Goal: Task Accomplishment & Management: Manage account settings

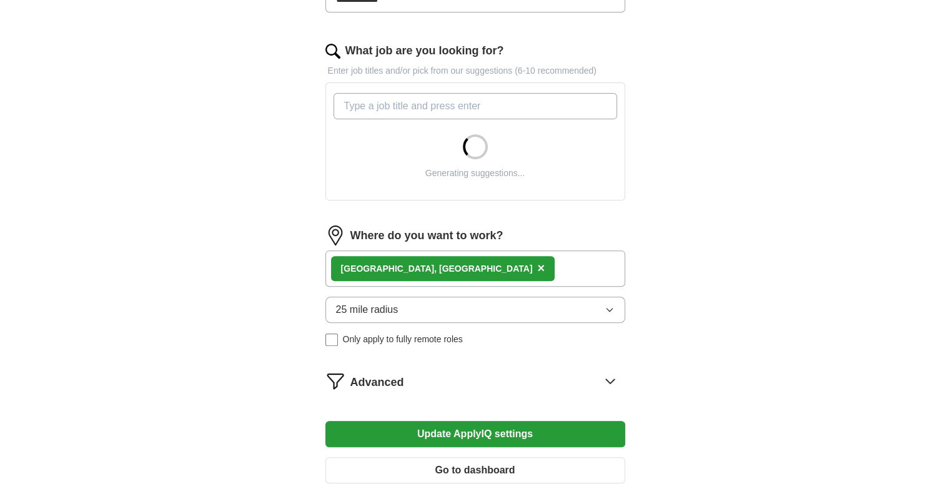
scroll to position [512, 0]
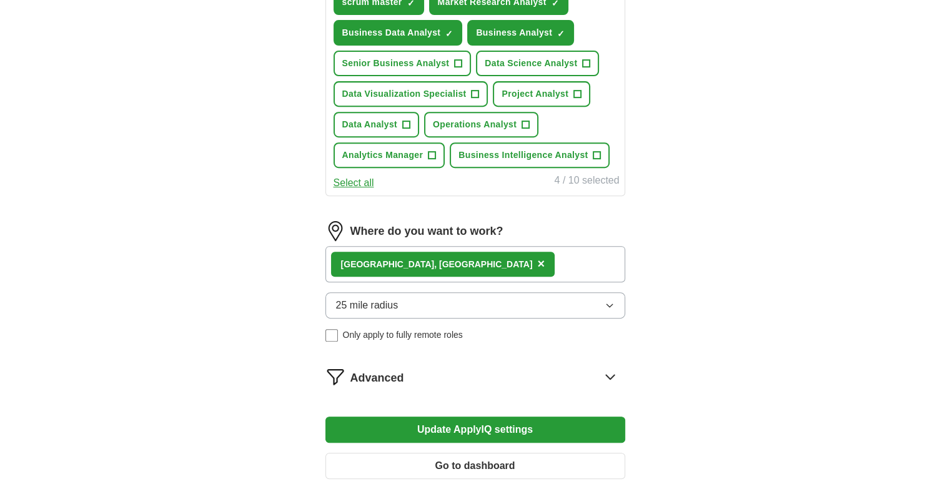
click at [534, 284] on div "Where do you want to work? [GEOGRAPHIC_DATA], [GEOGRAPHIC_DATA] × 25 mile radiu…" at bounding box center [475, 286] width 300 height 131
click at [501, 420] on button "Update ApplyIQ settings" at bounding box center [475, 430] width 300 height 26
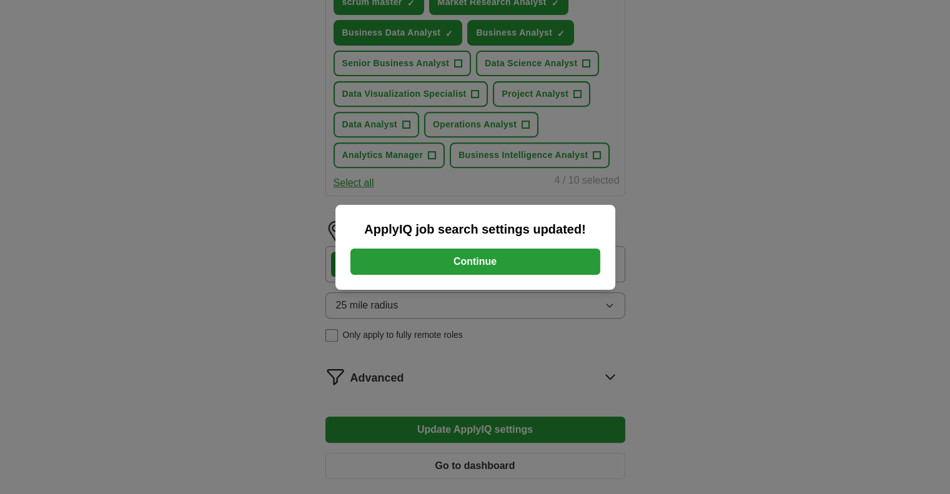
click at [482, 256] on button "Continue" at bounding box center [475, 262] width 250 height 26
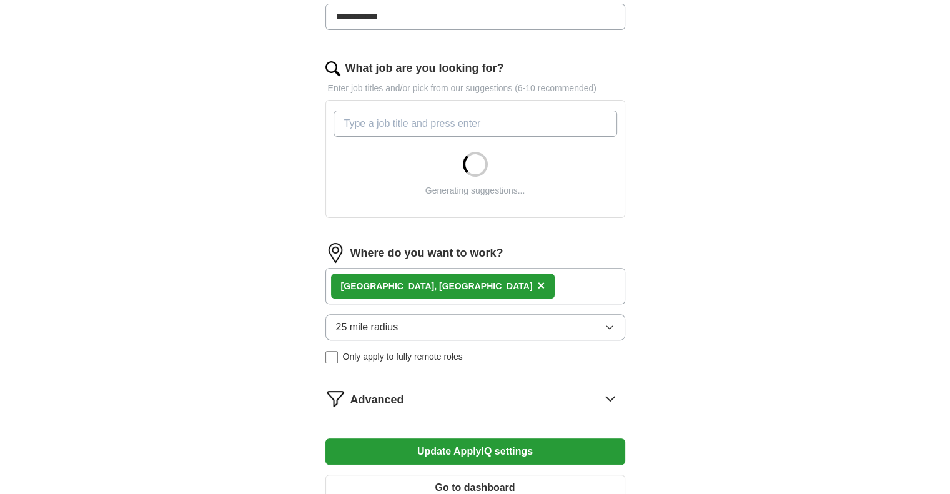
scroll to position [364, 0]
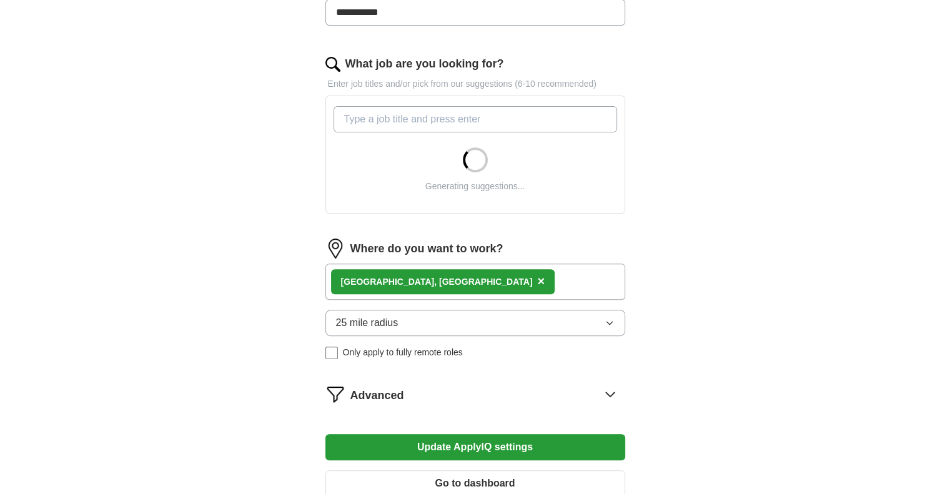
click at [514, 322] on button "25 mile radius" at bounding box center [475, 323] width 300 height 26
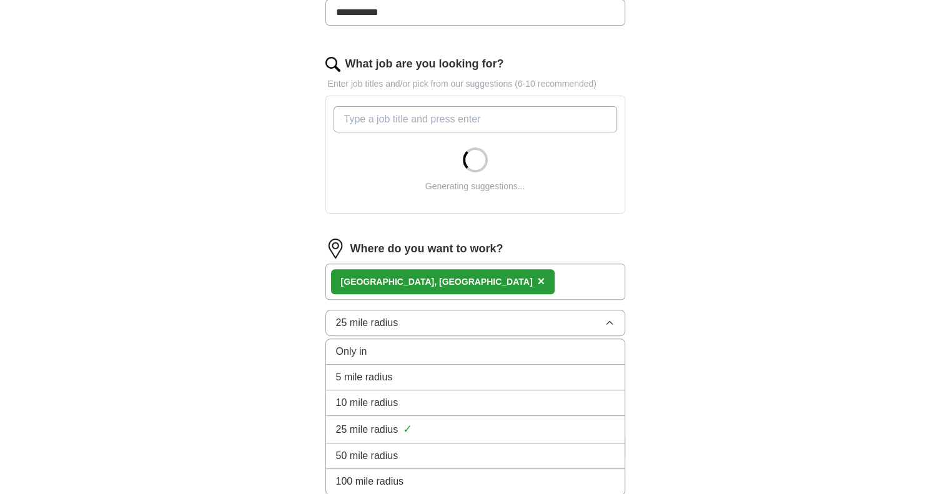
click at [377, 449] on span "50 mile radius" at bounding box center [367, 455] width 62 height 15
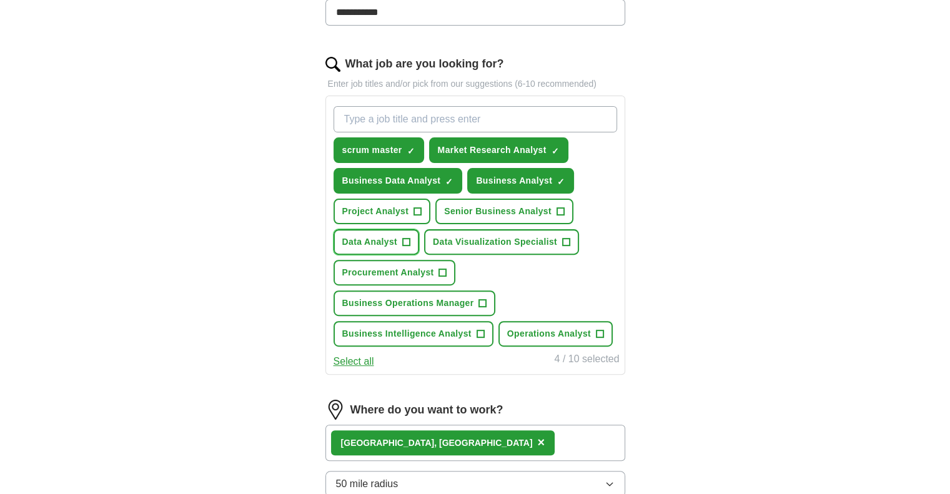
click at [407, 237] on span "+" at bounding box center [405, 242] width 7 height 10
click at [460, 213] on span "Senior Business Analyst" at bounding box center [497, 211] width 107 height 13
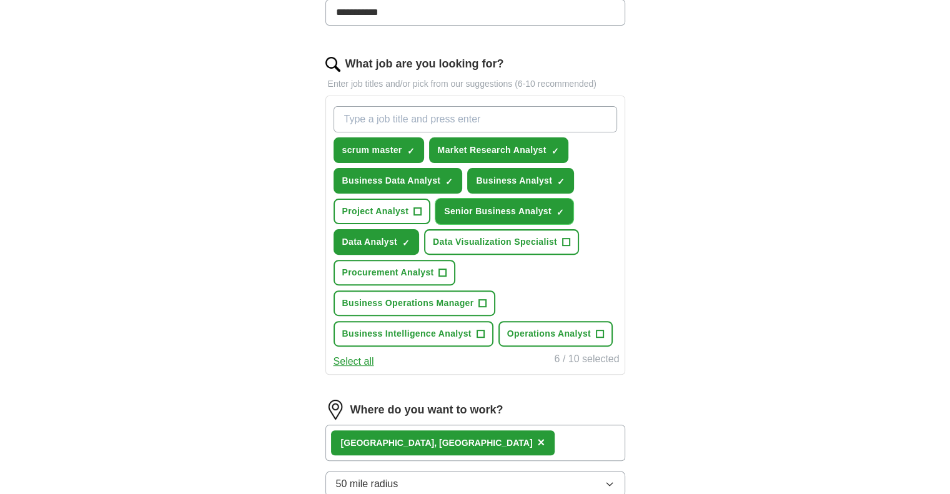
click at [460, 213] on span "Senior Business Analyst" at bounding box center [497, 211] width 107 height 13
click at [462, 241] on span "Data Visualization Specialist" at bounding box center [495, 241] width 124 height 13
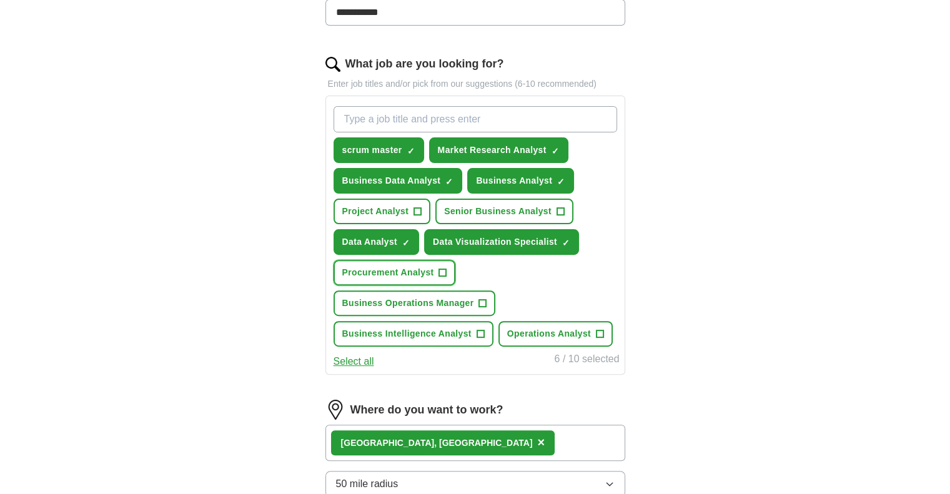
click at [445, 268] on span "+" at bounding box center [442, 273] width 7 height 10
click at [448, 297] on span "Business Operations Manager" at bounding box center [408, 303] width 132 height 13
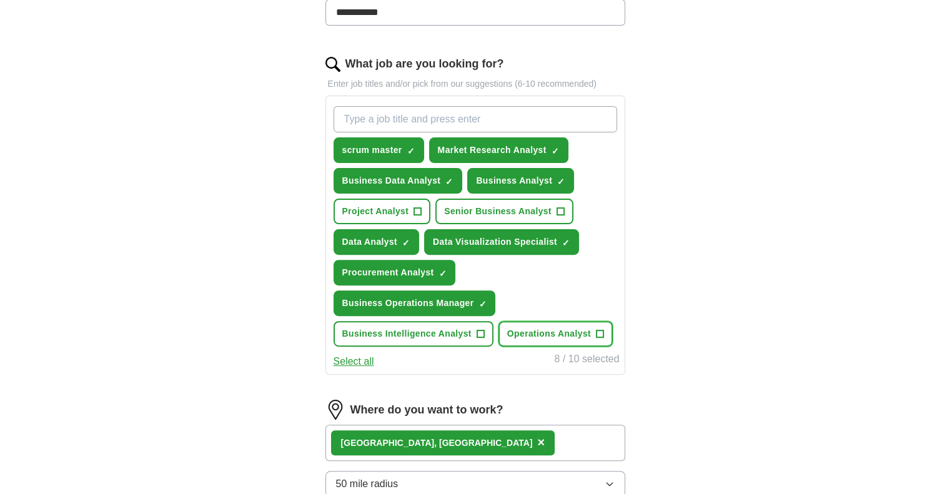
click at [545, 330] on span "Operations Analyst" at bounding box center [549, 333] width 84 height 13
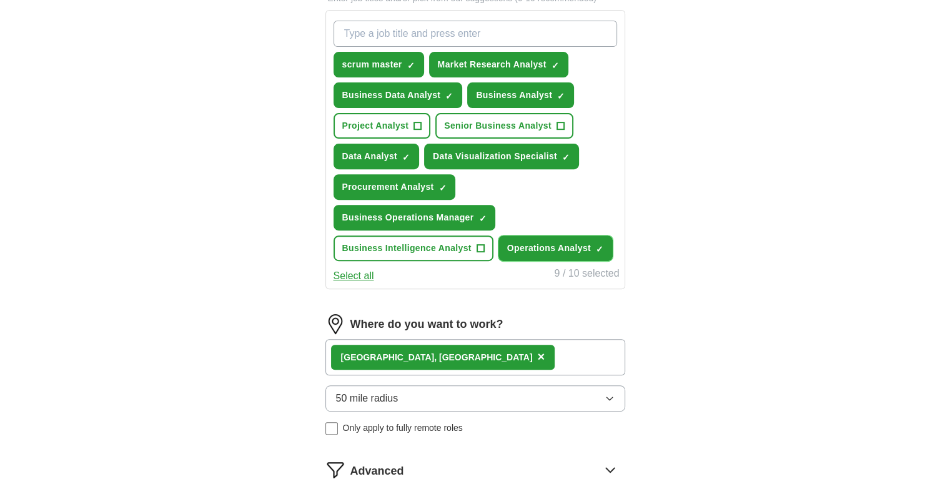
scroll to position [452, 0]
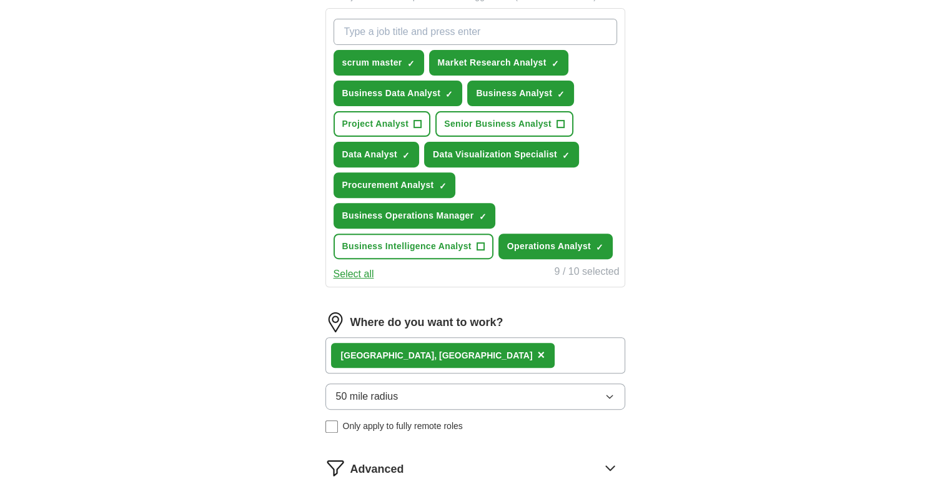
click at [369, 271] on button "Select all" at bounding box center [354, 274] width 41 height 15
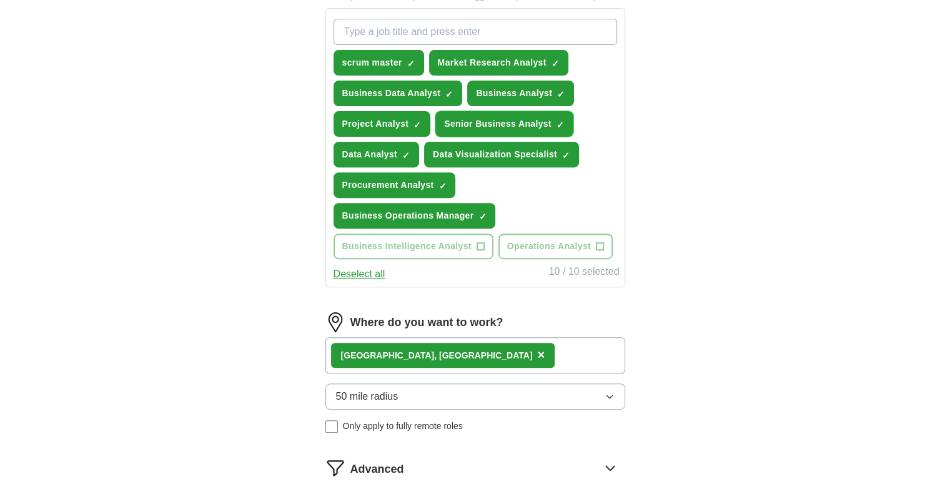
click at [505, 118] on span "Senior Business Analyst" at bounding box center [497, 123] width 107 height 13
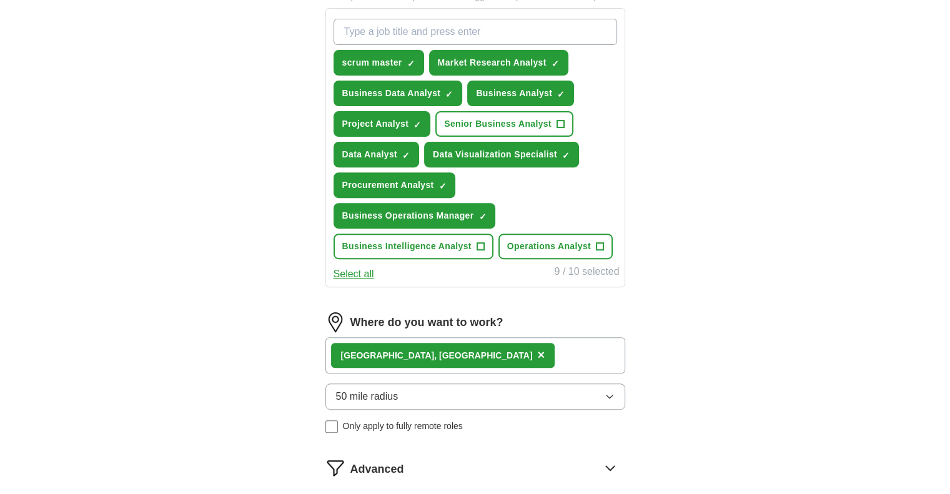
click at [696, 322] on div "**********" at bounding box center [476, 90] width 800 height 1006
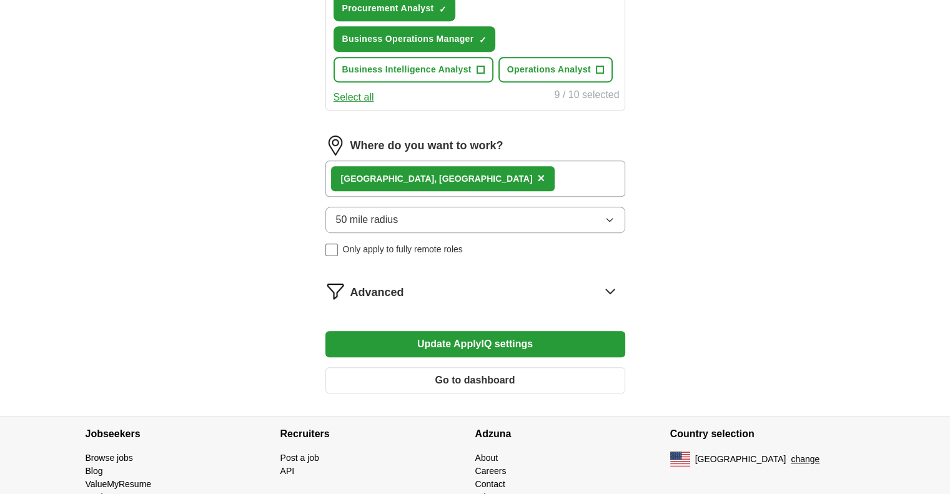
scroll to position [631, 0]
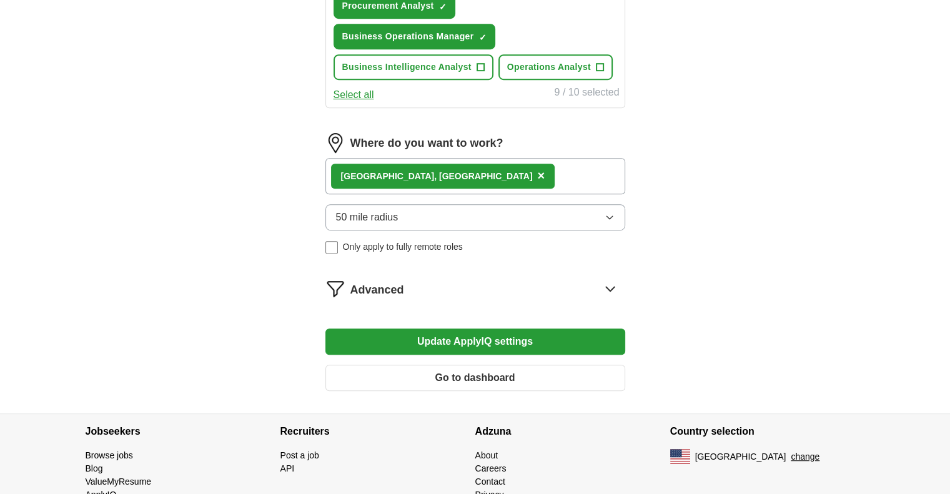
click at [588, 333] on button "Update ApplyIQ settings" at bounding box center [475, 342] width 300 height 26
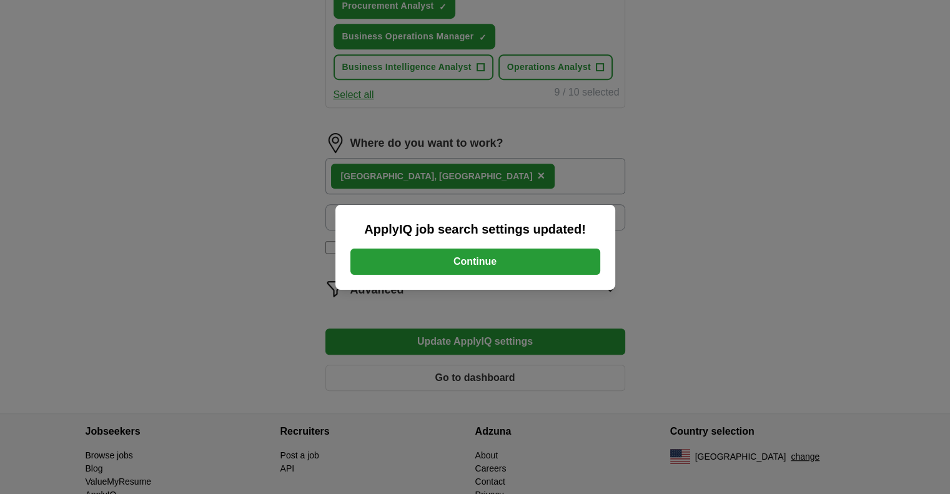
click at [530, 257] on button "Continue" at bounding box center [475, 262] width 250 height 26
